Goal: Information Seeking & Learning: Learn about a topic

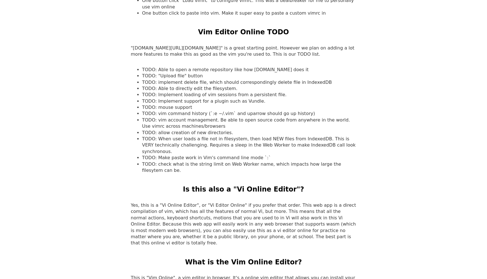
scroll to position [600, 0]
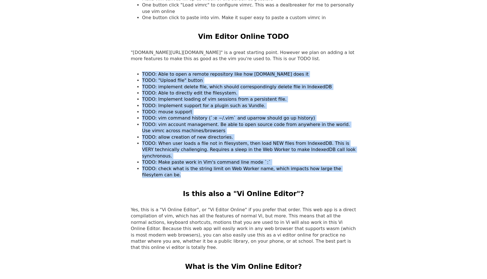
drag, startPoint x: 170, startPoint y: 162, endPoint x: 143, endPoint y: 70, distance: 95.9
click at [143, 71] on ul "TODO: Able to open a remote repository like how [DOMAIN_NAME] does it TODO: "Up…" at bounding box center [243, 124] width 225 height 107
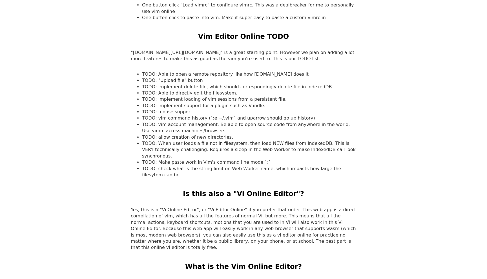
click at [181, 166] on li "TODO: check what is the string limit on Web Worker name, which impacts how larg…" at bounding box center [249, 172] width 214 height 13
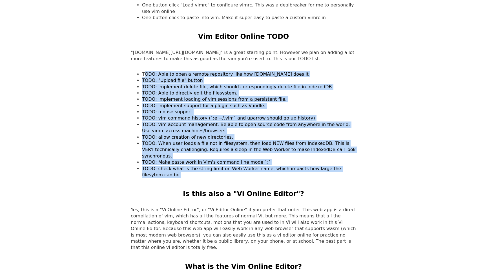
drag, startPoint x: 179, startPoint y: 163, endPoint x: 143, endPoint y: 68, distance: 102.2
click at [143, 71] on ul "TODO: Able to open a remote repository like how [DOMAIN_NAME] does it TODO: "Up…" at bounding box center [243, 124] width 225 height 107
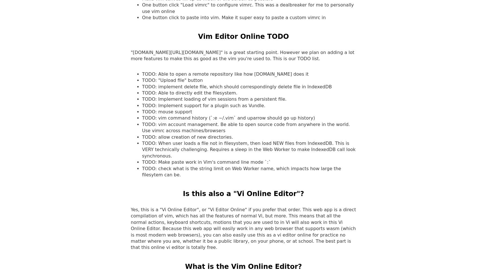
click at [143, 71] on li "TODO: Able to open a remote repository like how [DOMAIN_NAME] does it" at bounding box center [249, 74] width 214 height 6
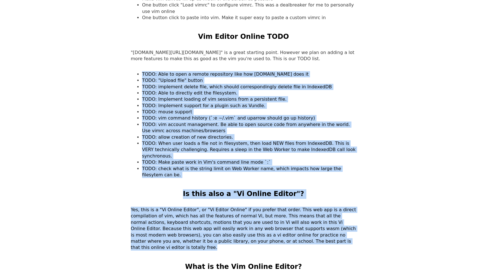
drag, startPoint x: 143, startPoint y: 68, endPoint x: 310, endPoint y: 228, distance: 231.9
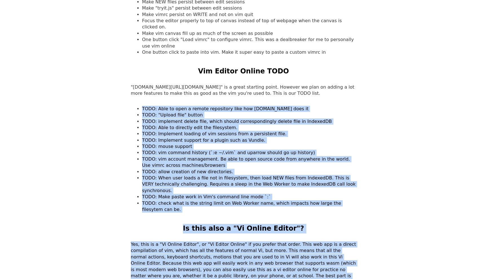
scroll to position [565, 0]
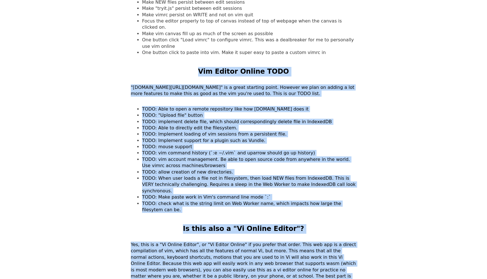
drag, startPoint x: 314, startPoint y: 263, endPoint x: 207, endPoint y: 64, distance: 226.5
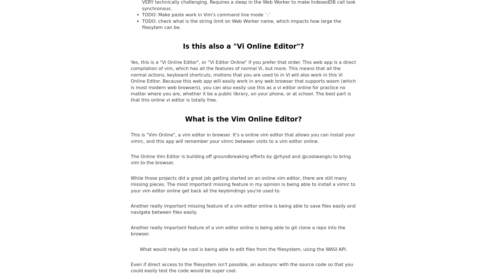
click at [212, 79] on p "Yes, this is a "Vi Online Editor", or "Vi Editor Online" if you prefer that ord…" at bounding box center [243, 81] width 225 height 44
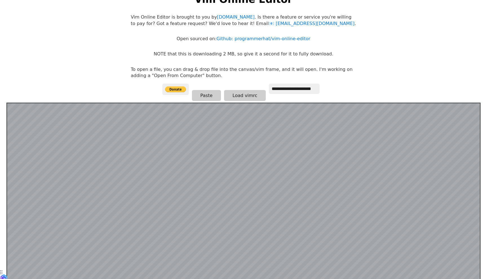
scroll to position [0, 0]
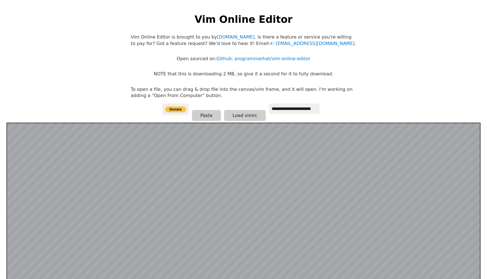
click at [267, 93] on p "To open a file, you can drag & drop file into the canvas/vim frame, and it will…" at bounding box center [243, 92] width 225 height 13
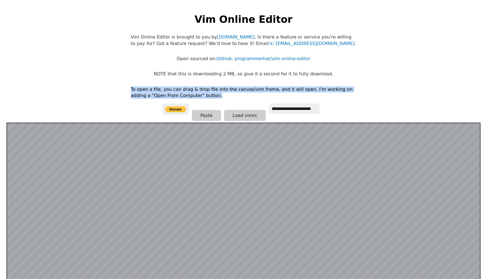
click at [267, 93] on p "To open a file, you can drag & drop file into the canvas/vim frame, and it will…" at bounding box center [243, 92] width 225 height 13
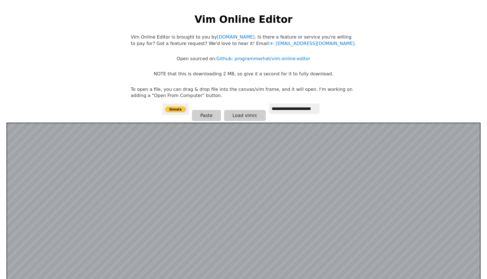
click at [269, 88] on p "To open a file, you can drag & drop file into the canvas/vim frame, and it will…" at bounding box center [243, 92] width 225 height 13
click at [267, 76] on p "NOTE that this is downloading 2 MB, so give it a second for it to fully downloa…" at bounding box center [243, 74] width 179 height 6
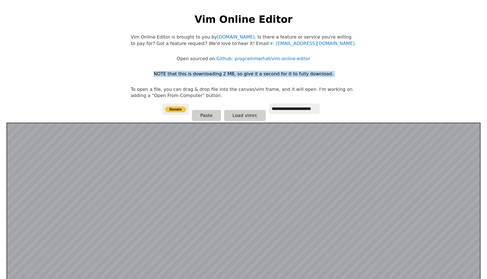
click at [267, 76] on p "NOTE that this is downloading 2 MB, so give it a second for it to fully downloa…" at bounding box center [243, 74] width 179 height 6
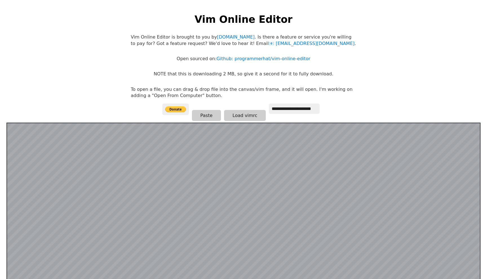
click at [204, 60] on p "Open sourced on: Github: programmerhat/vim-online-editor" at bounding box center [244, 59] width 134 height 6
click at [201, 56] on p "Open sourced on: Github: programmerhat/vim-online-editor" at bounding box center [244, 59] width 134 height 6
